Goal: Navigation & Orientation: Find specific page/section

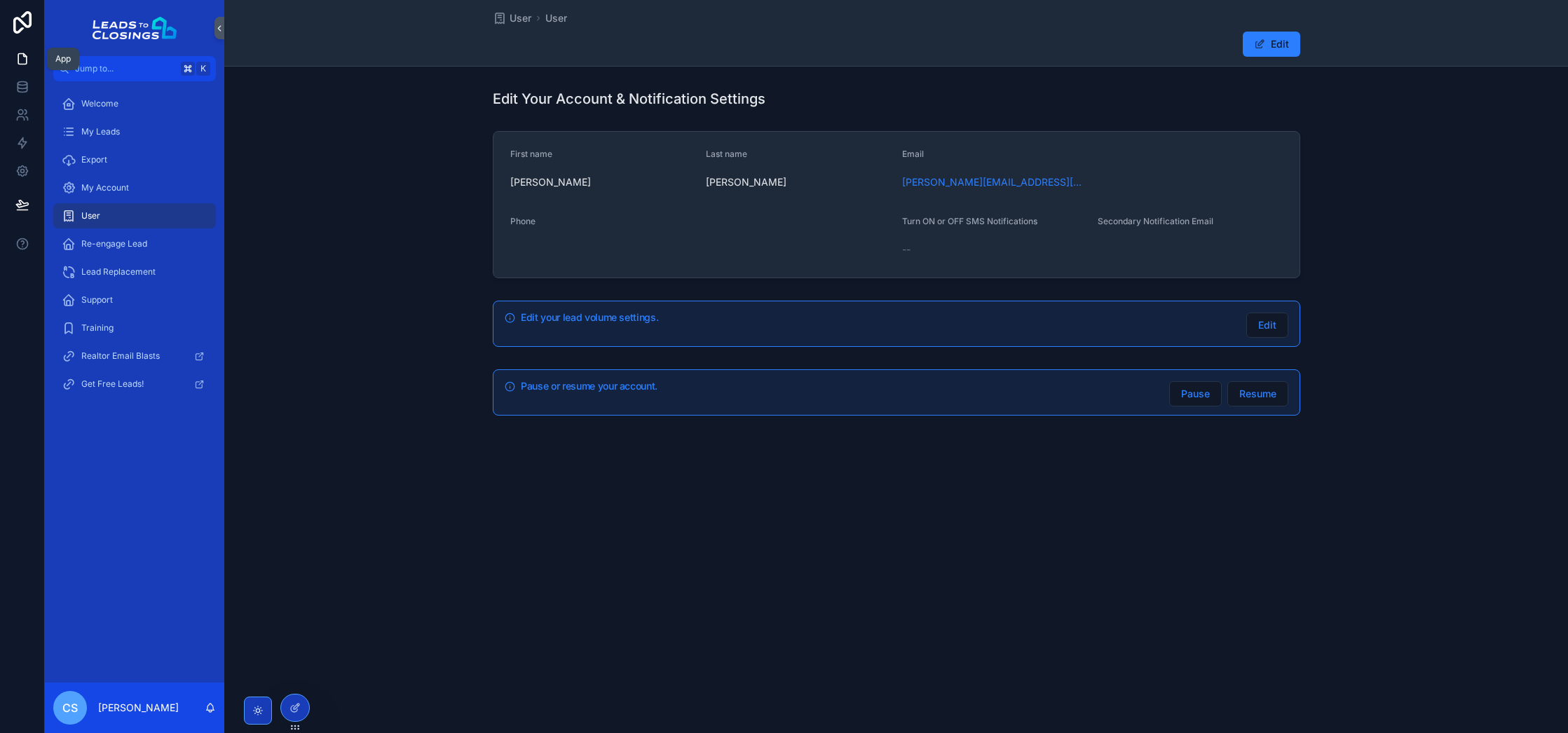
click at [25, 55] on icon at bounding box center [21, 60] width 8 height 11
click at [27, 24] on icon at bounding box center [21, 22] width 28 height 22
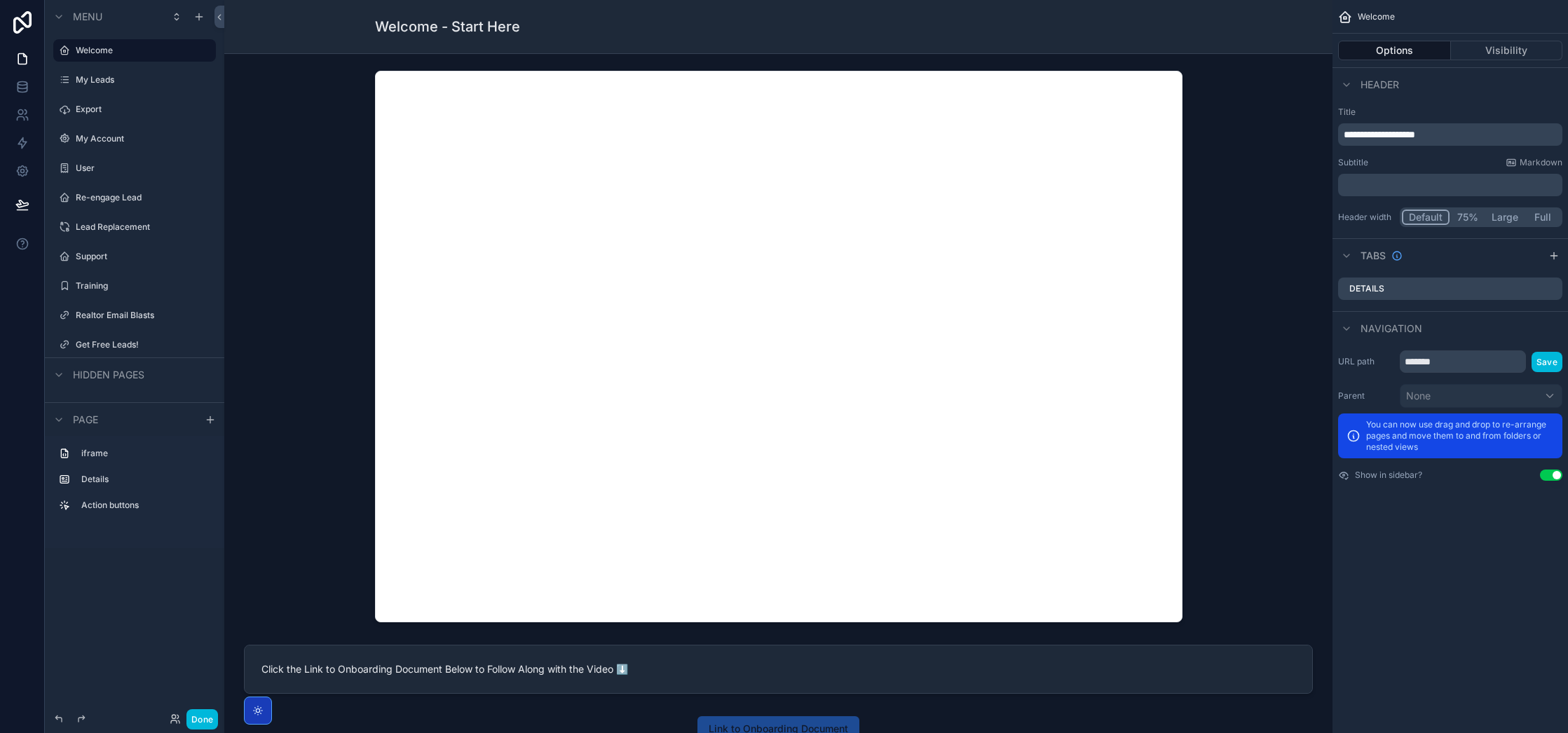
click at [120, 80] on label "My Leads" at bounding box center [142, 79] width 132 height 12
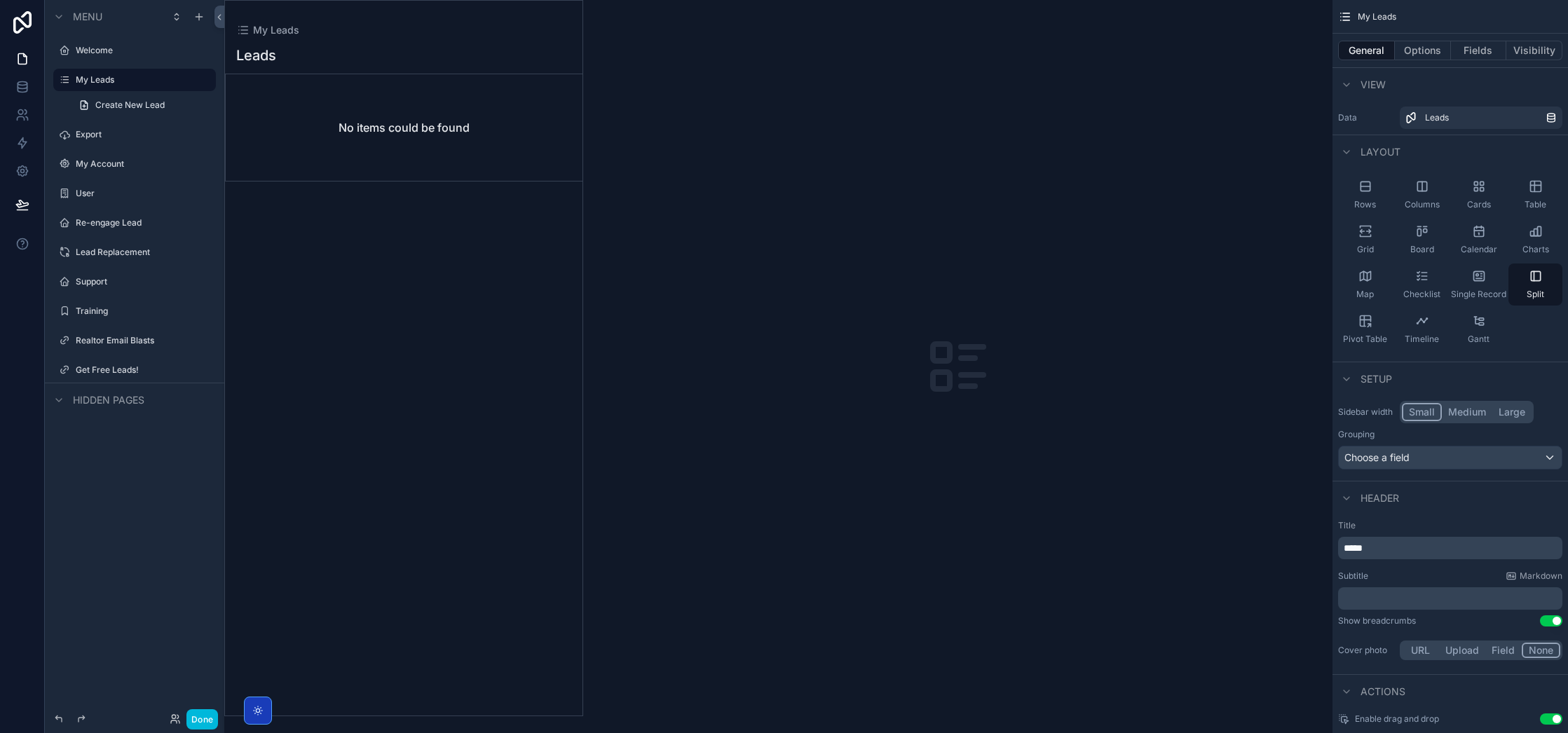
drag, startPoint x: 129, startPoint y: 49, endPoint x: 137, endPoint y: 61, distance: 14.4
click at [129, 49] on label "Welcome" at bounding box center [142, 50] width 132 height 12
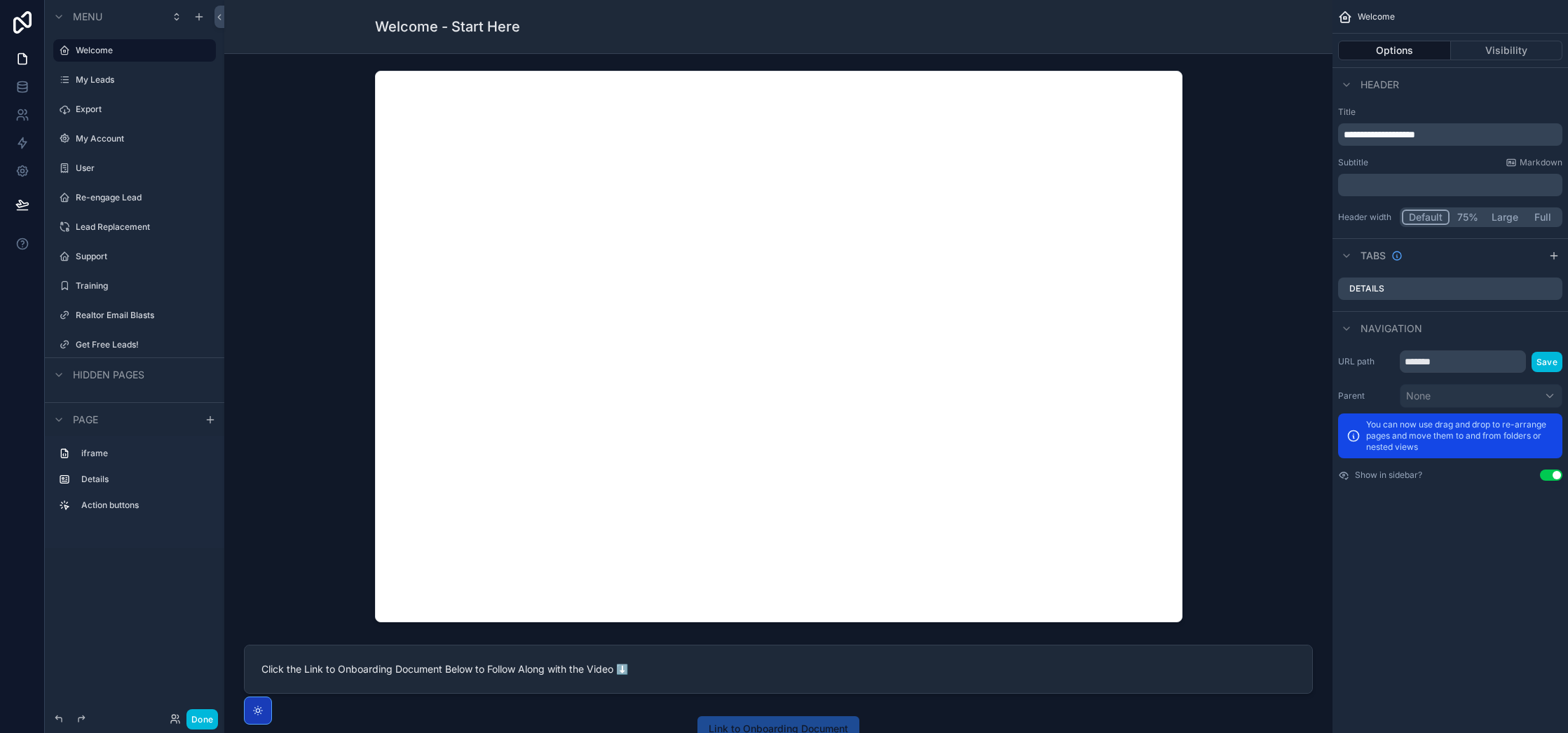
click at [103, 128] on div "My Account" at bounding box center [135, 138] width 157 height 22
click at [97, 138] on label "My Account" at bounding box center [142, 139] width 132 height 12
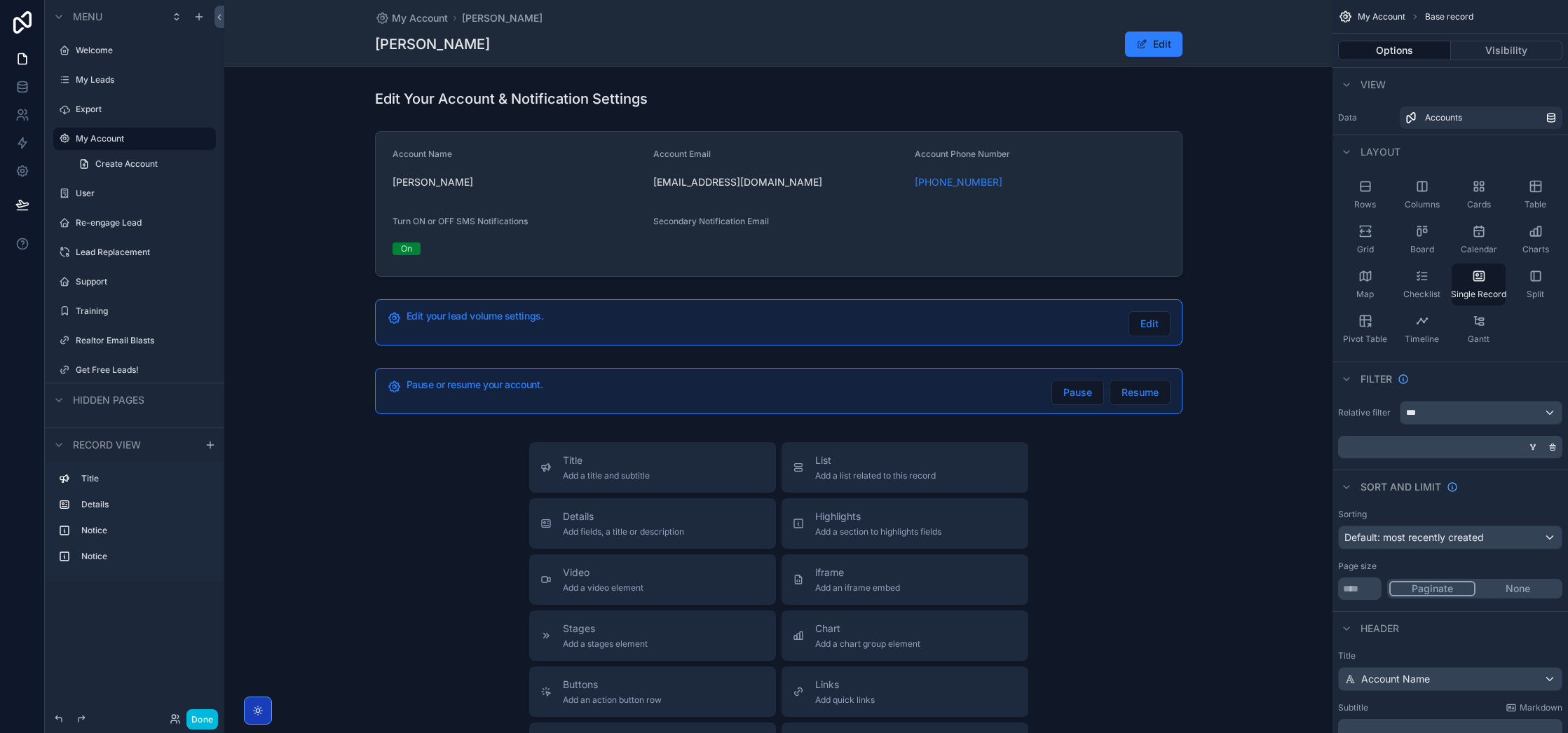
click at [107, 53] on label "Welcome" at bounding box center [142, 50] width 132 height 12
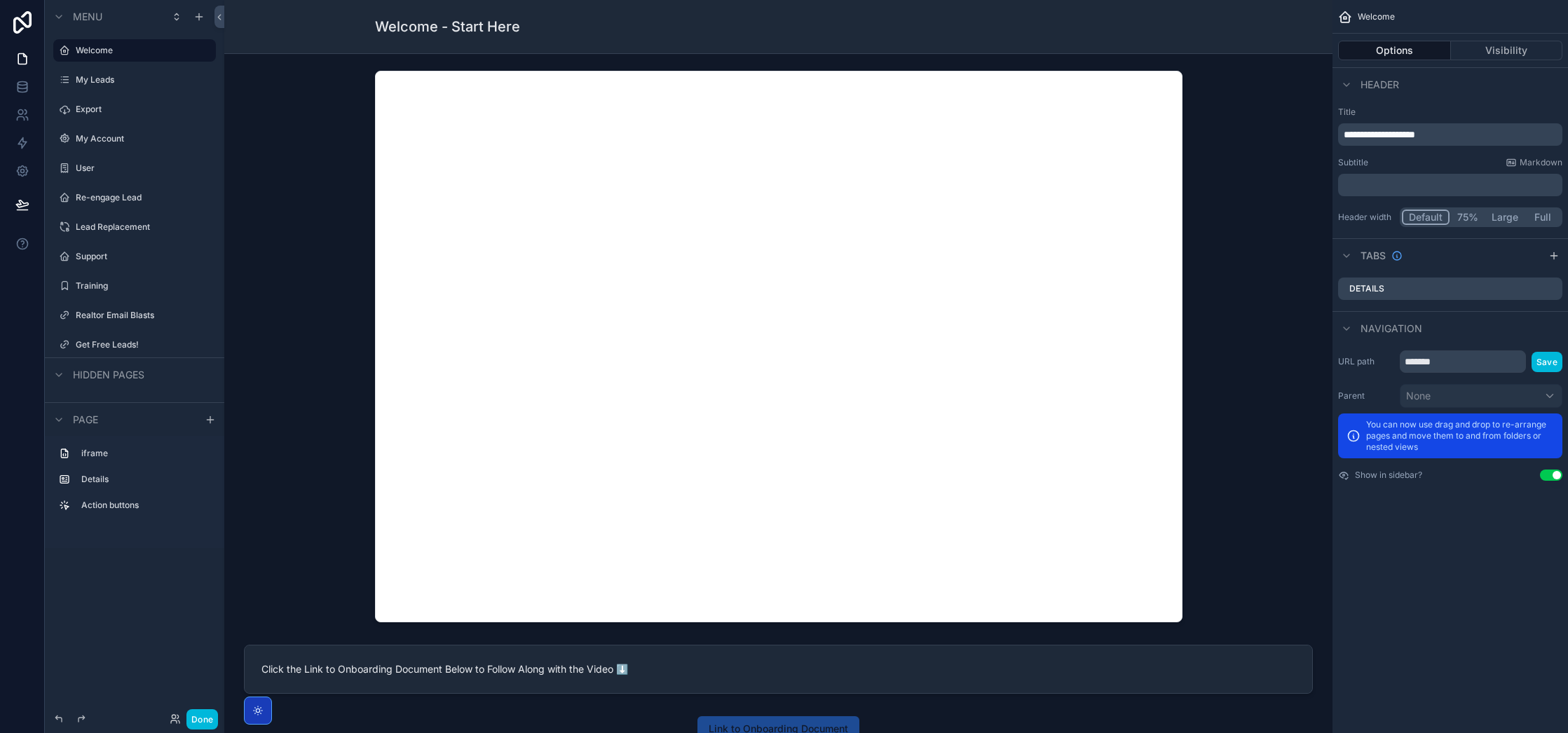
click at [107, 74] on div "My Leads" at bounding box center [144, 79] width 137 height 12
click at [103, 79] on label "My Leads" at bounding box center [142, 79] width 132 height 12
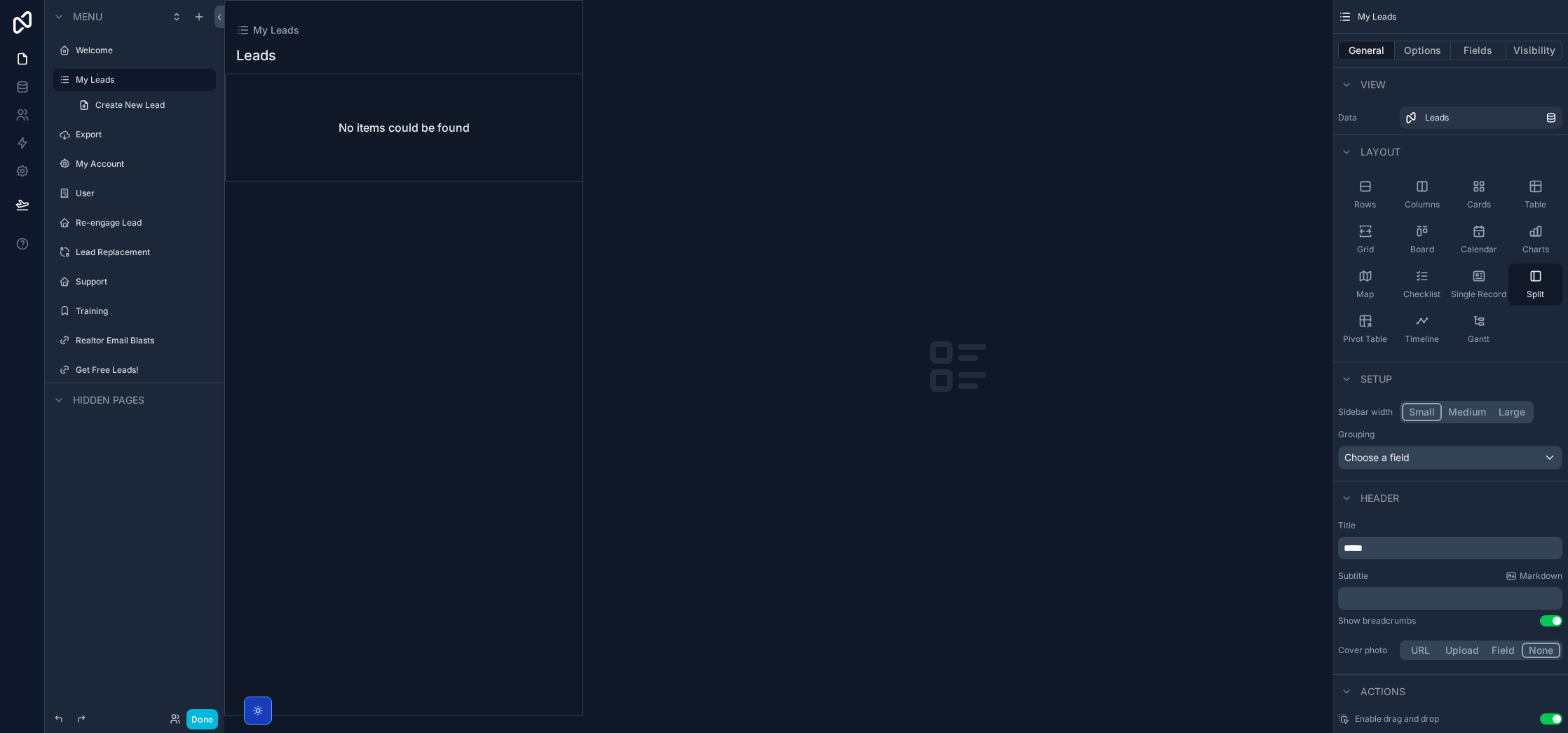
click at [109, 129] on div "Export" at bounding box center [144, 134] width 137 height 12
click at [110, 135] on label "Export" at bounding box center [142, 134] width 132 height 12
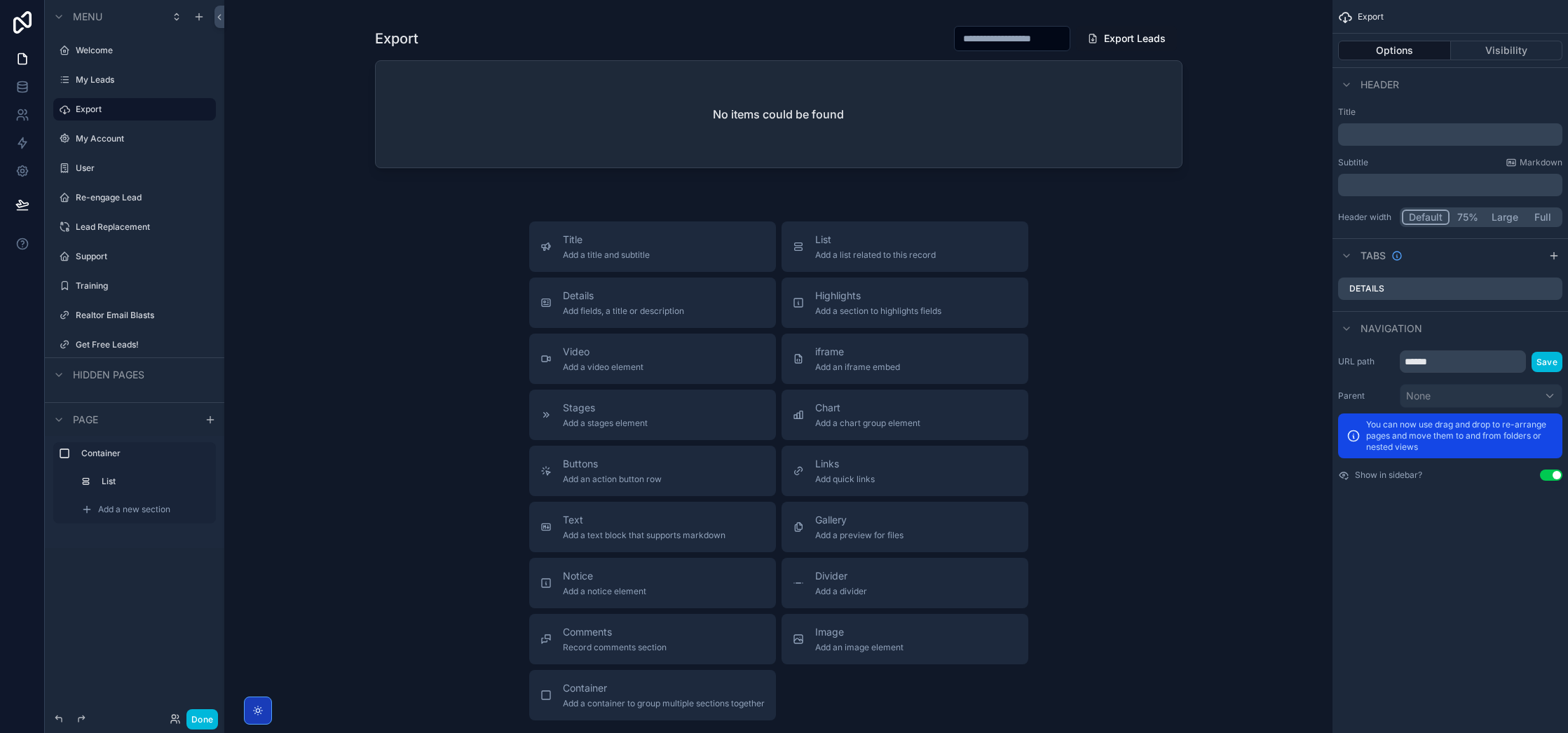
click at [127, 148] on div "My Account" at bounding box center [135, 138] width 157 height 22
click at [122, 136] on label "My Account" at bounding box center [142, 139] width 132 height 12
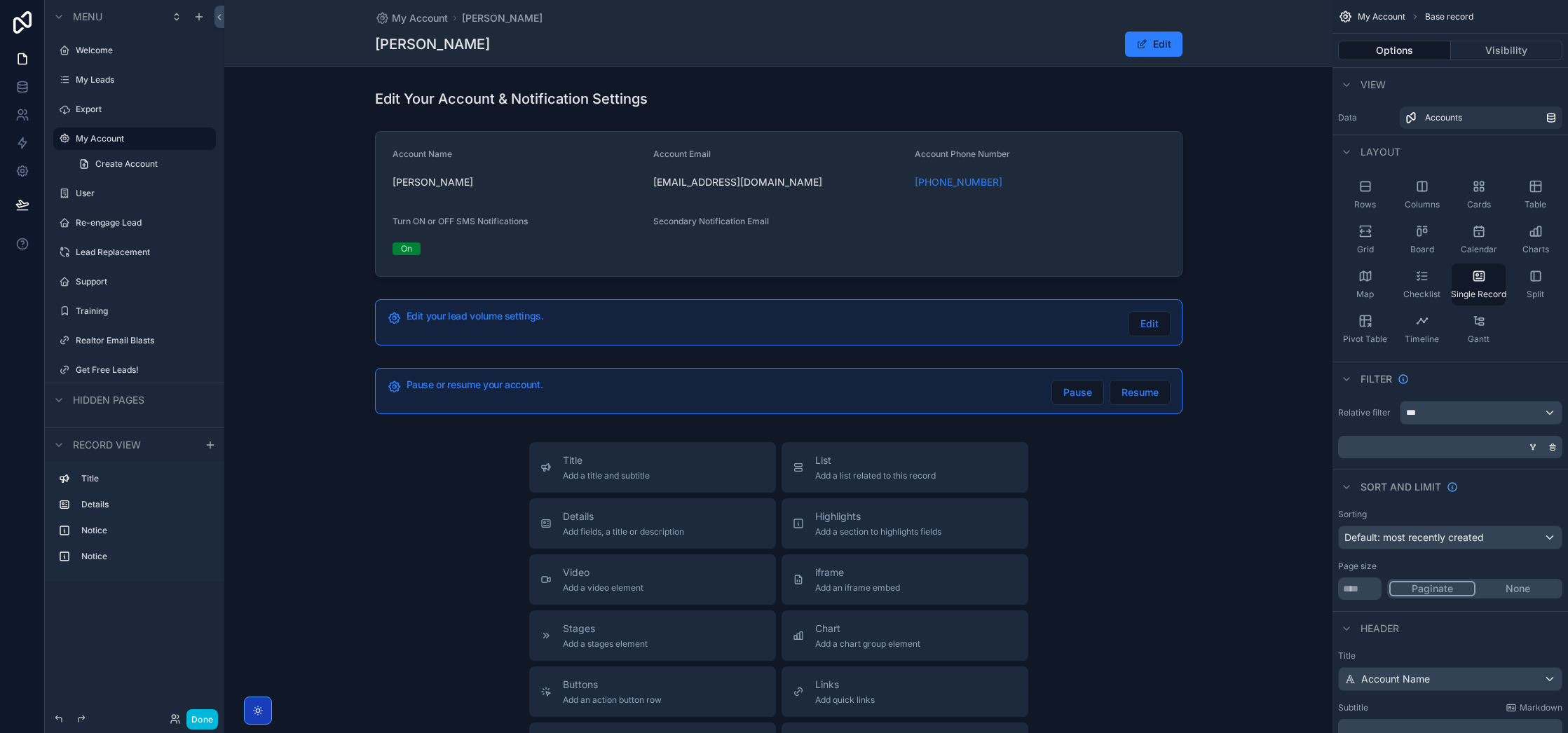
click at [136, 194] on label "User" at bounding box center [142, 193] width 132 height 12
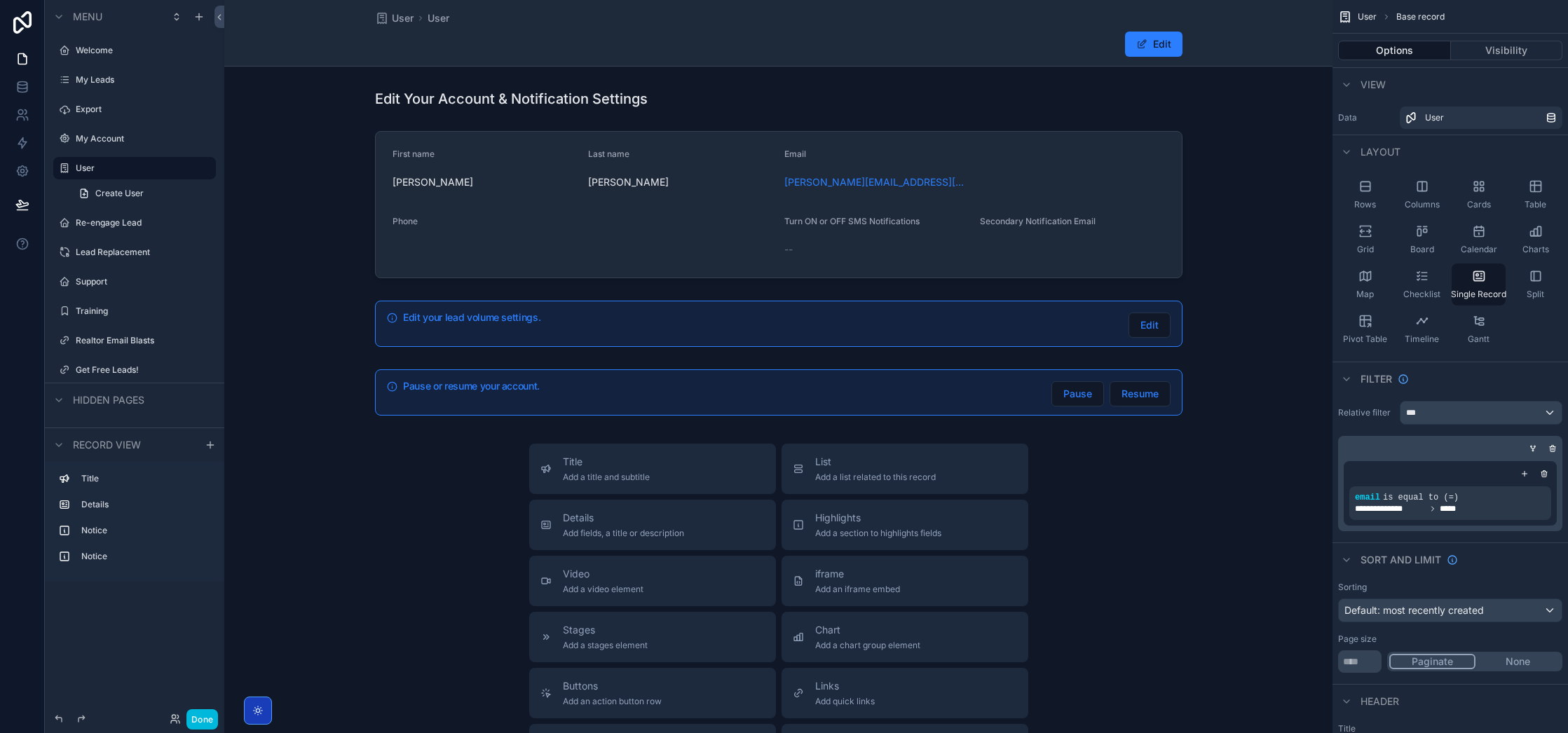
click at [98, 222] on label "Re-engage Lead" at bounding box center [142, 223] width 132 height 12
